Goal: Check status: Check status

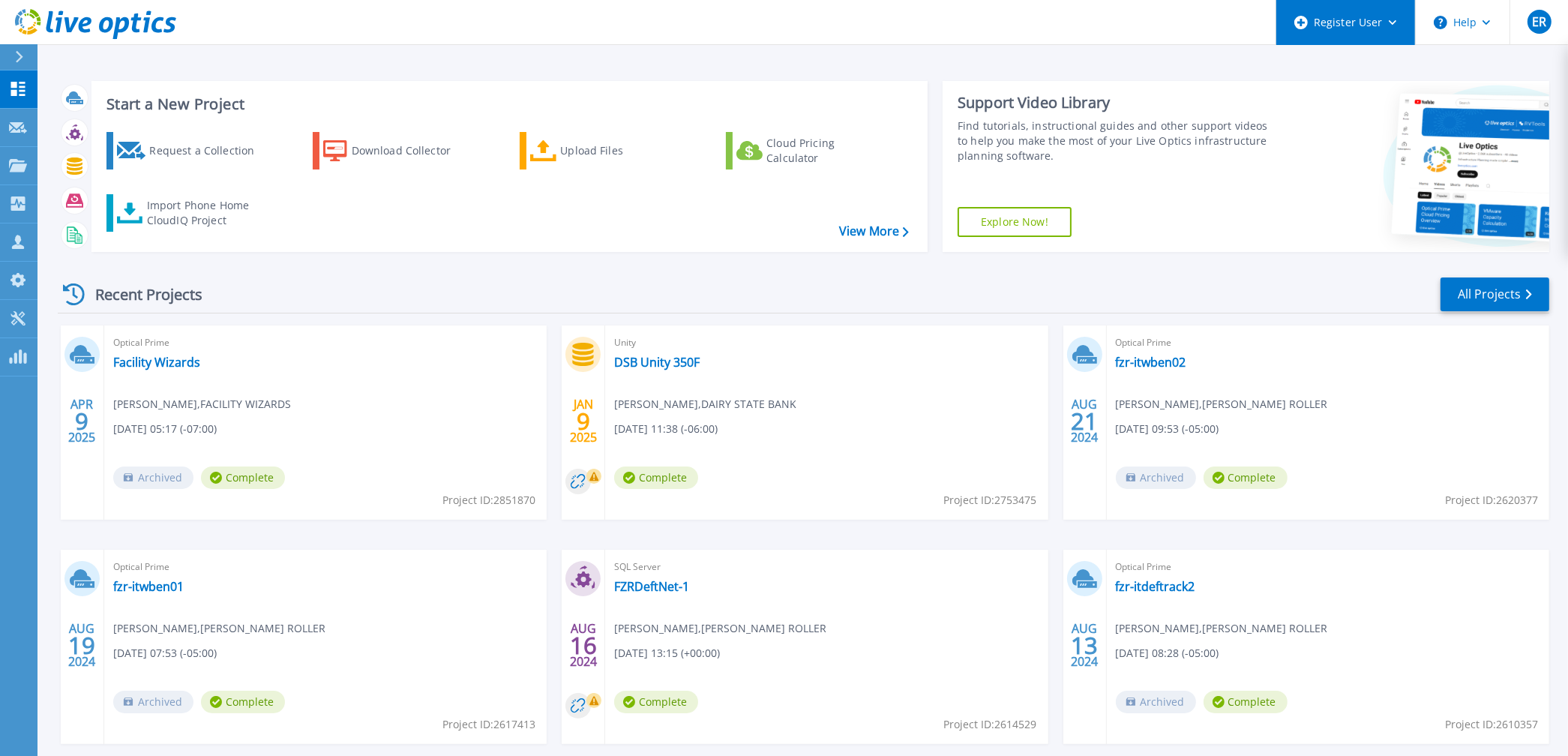
click at [1390, 22] on icon at bounding box center [1393, 23] width 8 height 6
click at [1115, 16] on header "Register User Register New Partner User Register New User Help ER Dell User [PE…" at bounding box center [784, 22] width 1568 height 45
click at [1476, 291] on link "All Projects" at bounding box center [1495, 294] width 109 height 34
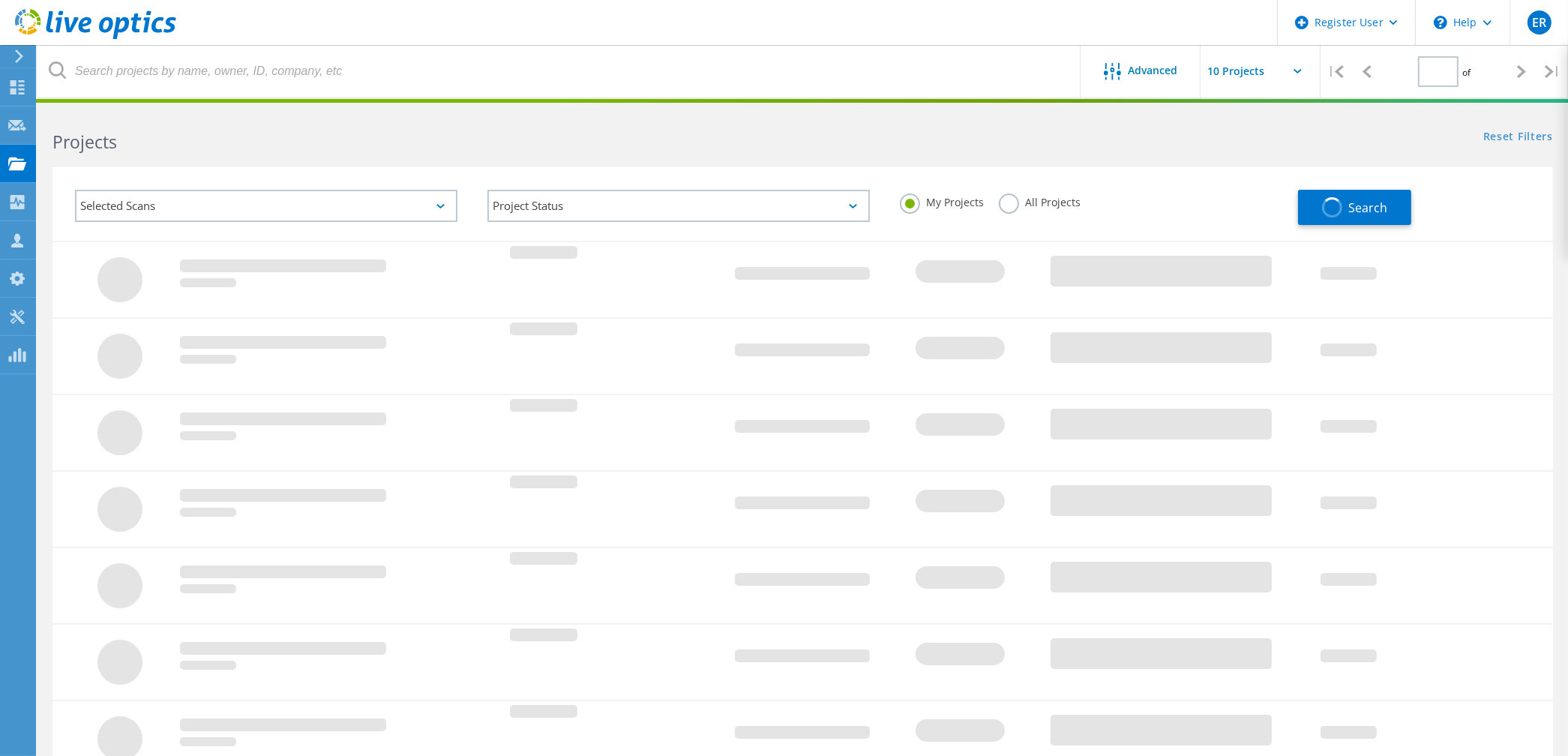
type input "1"
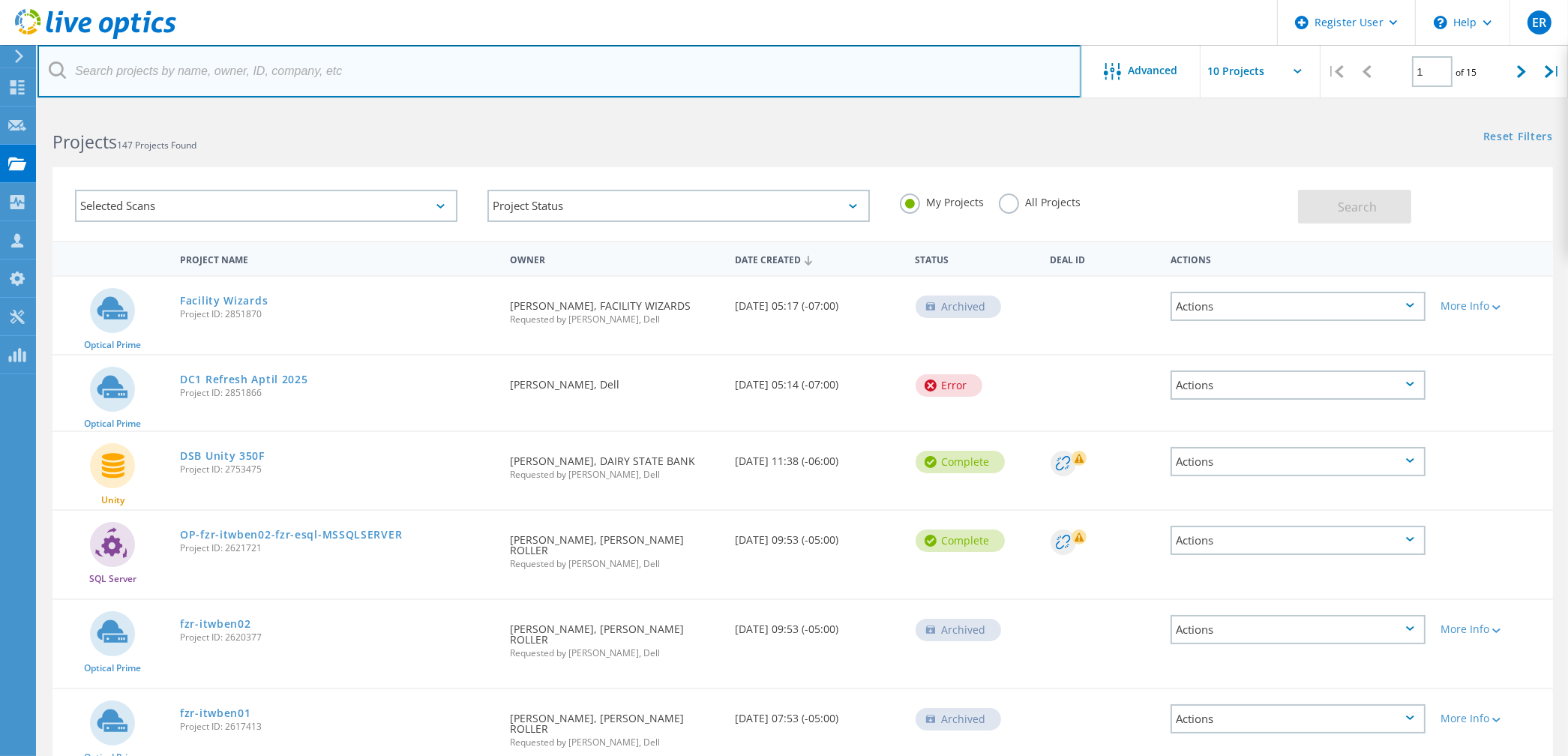
click at [178, 71] on input "text" at bounding box center [559, 71] width 1044 height 52
paste input "s-jones@dnusinc.com"
type input "s-jones@dnusinc.com"
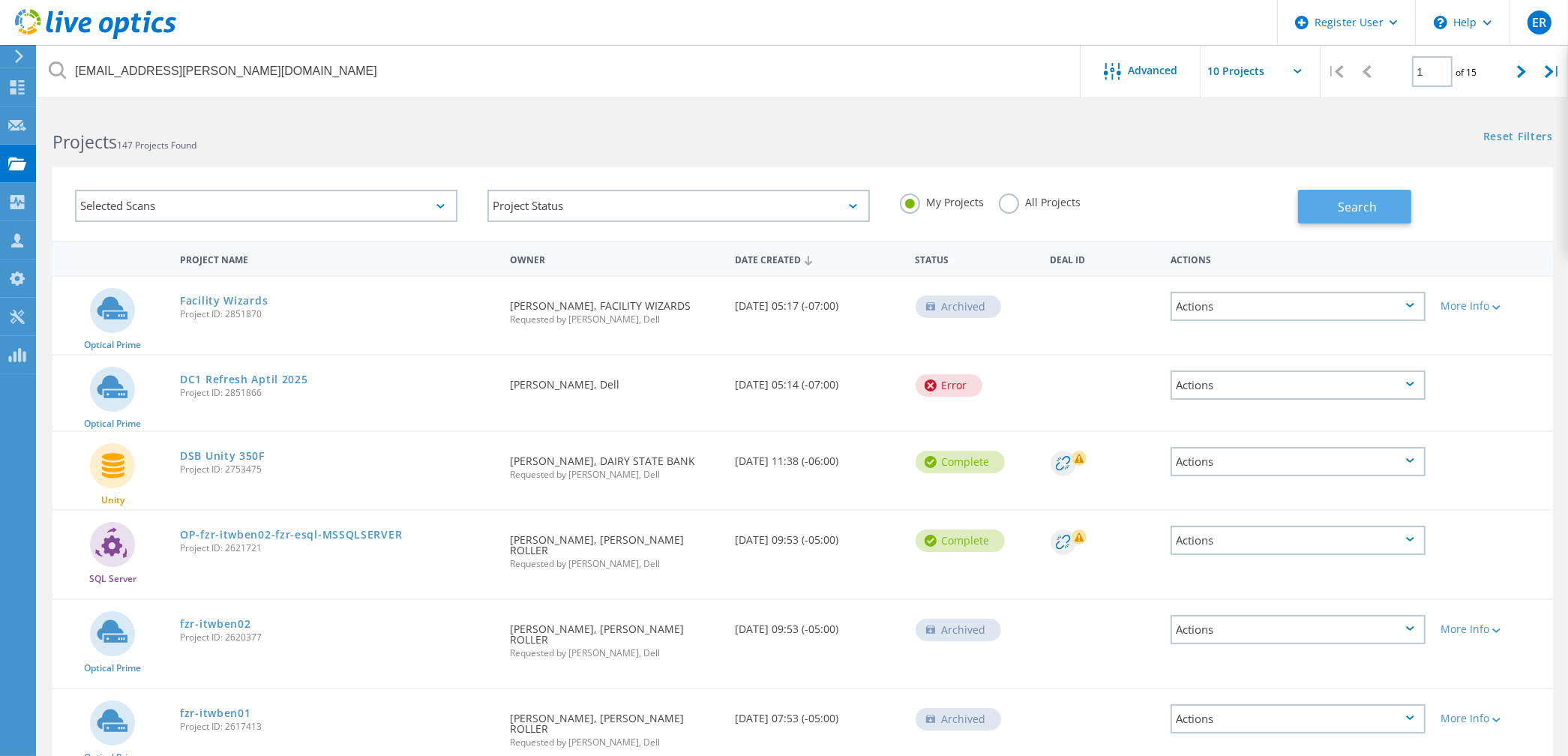
click at [1333, 205] on button "Search" at bounding box center [1355, 206] width 113 height 34
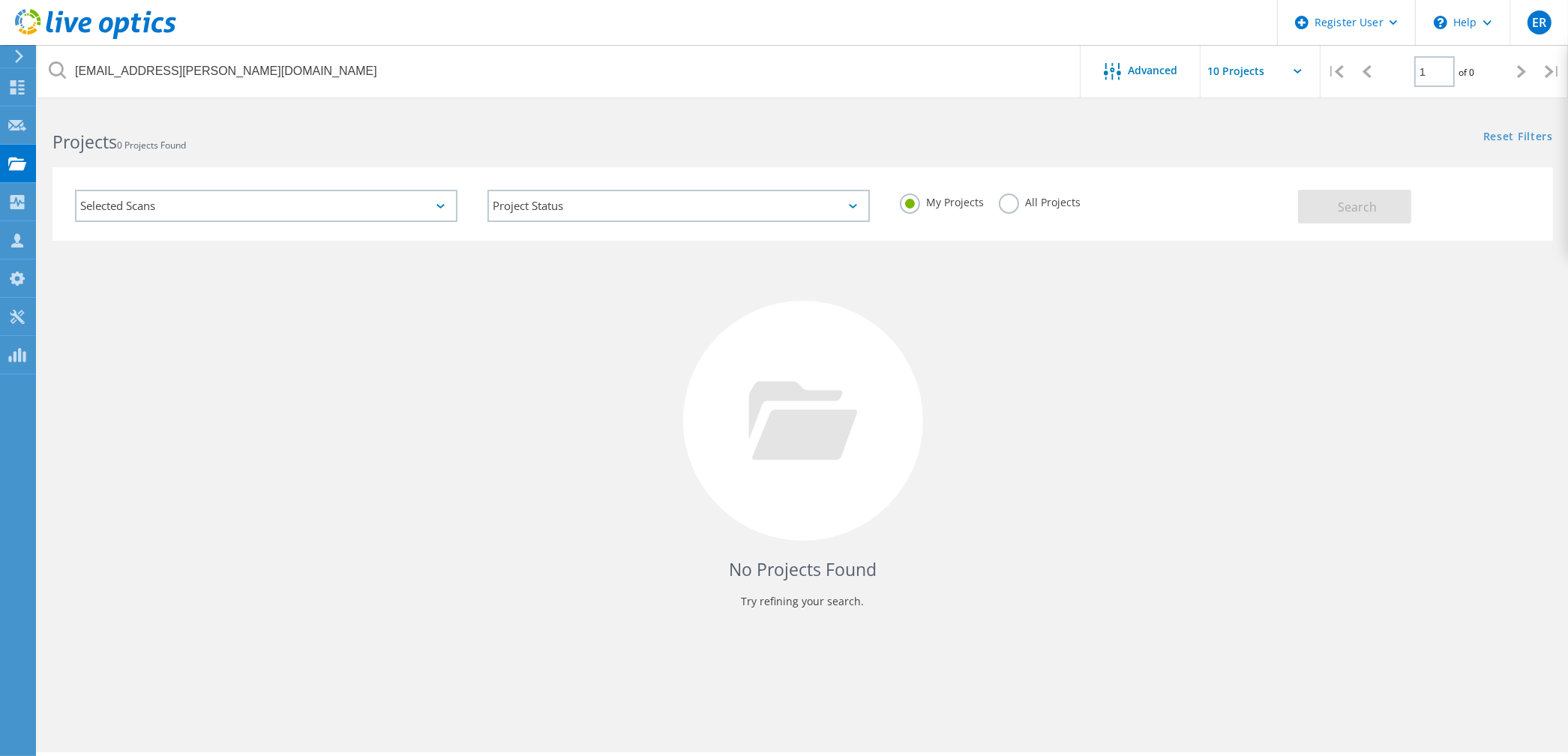
click at [435, 206] on div "Selected Scans" at bounding box center [266, 206] width 383 height 32
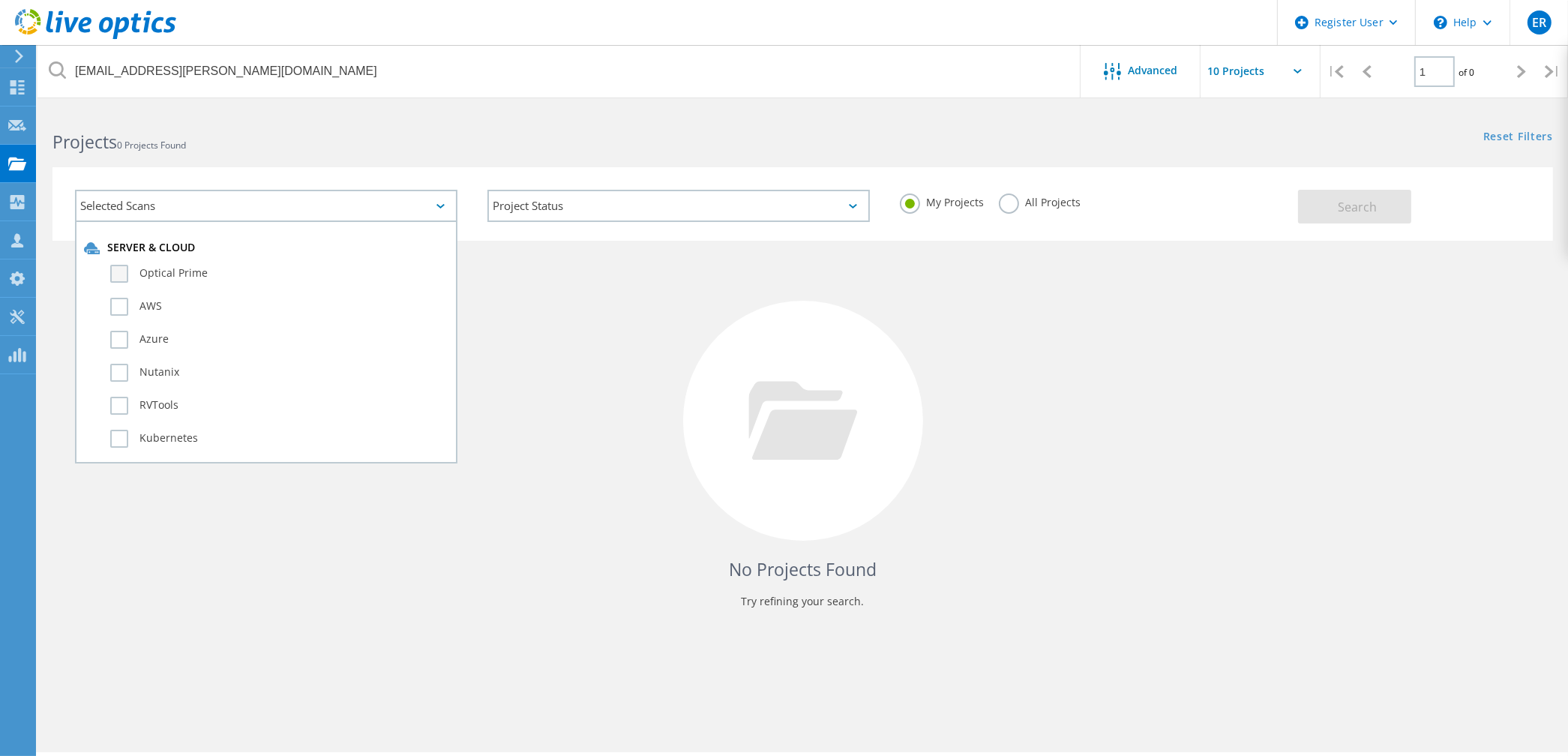
click at [119, 272] on label "Optical Prime" at bounding box center [279, 274] width 338 height 18
click at [0, 0] on input "Optical Prime" at bounding box center [0, 0] width 0 height 0
click at [544, 123] on div "Projects 0 Projects Found" at bounding box center [420, 129] width 765 height 40
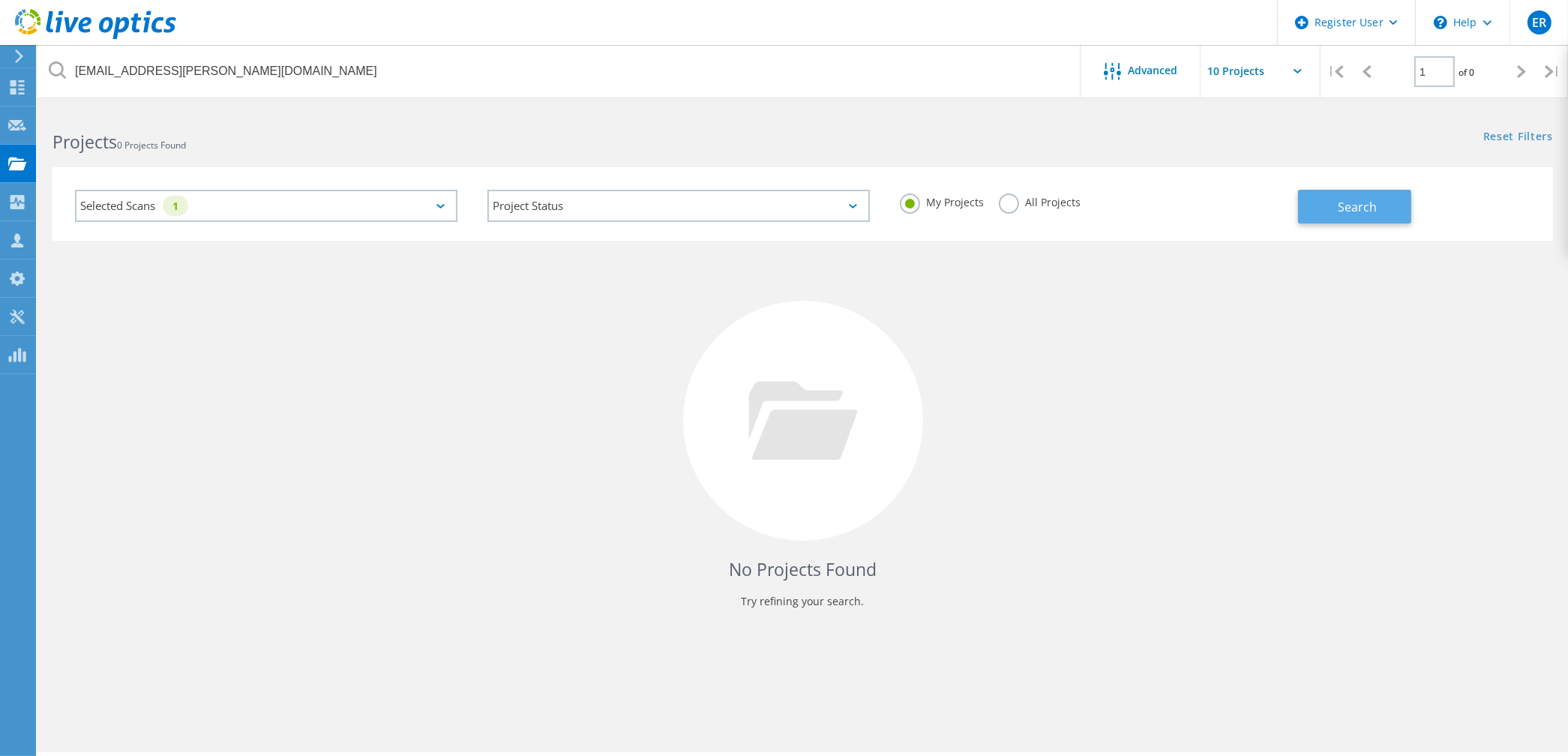
click at [1356, 207] on span "Search" at bounding box center [1357, 206] width 39 height 17
